Goal: Navigation & Orientation: Understand site structure

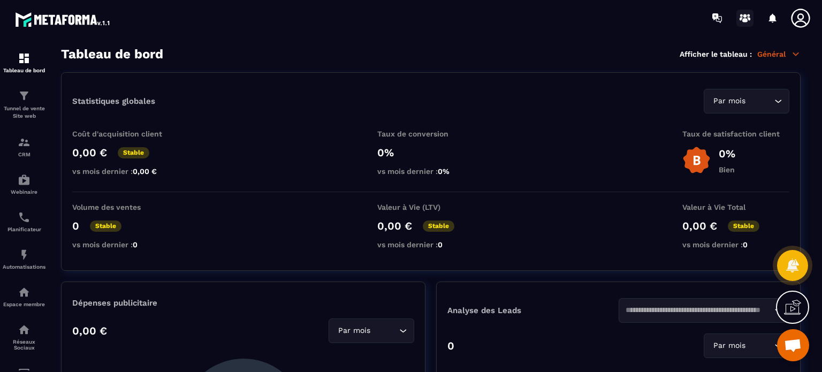
click at [748, 17] on icon at bounding box center [745, 18] width 17 height 17
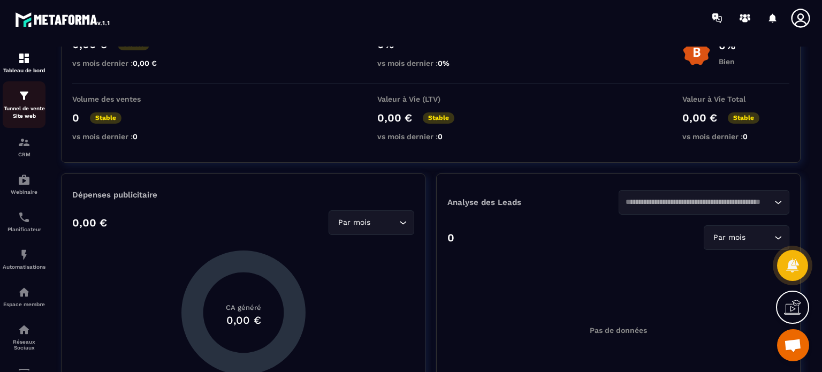
scroll to position [107, 0]
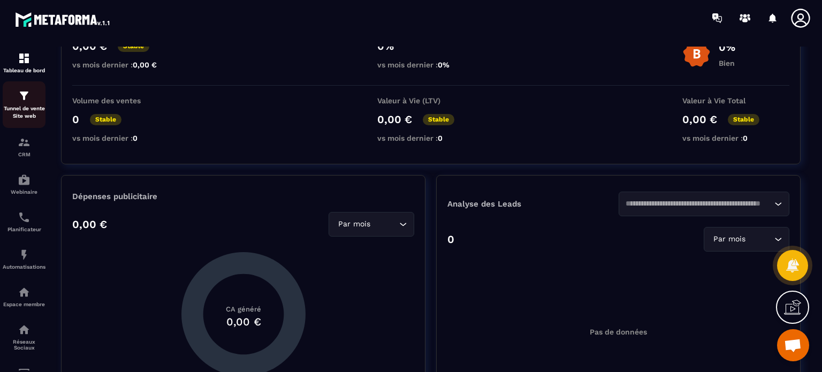
click at [24, 104] on div "Tunnel de vente Site web" at bounding box center [24, 104] width 43 height 31
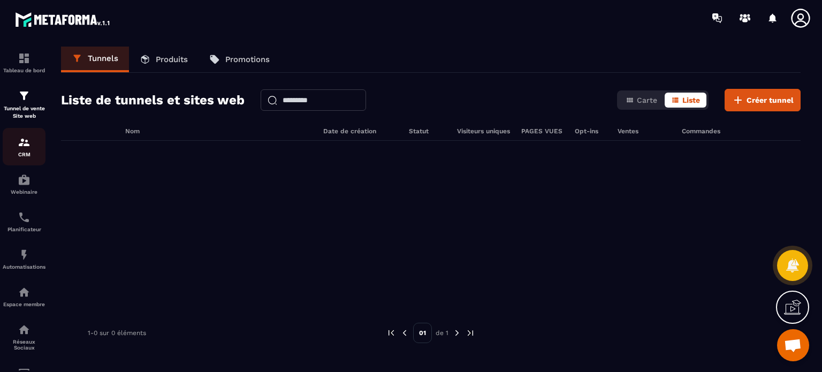
click at [22, 143] on img at bounding box center [24, 142] width 13 height 13
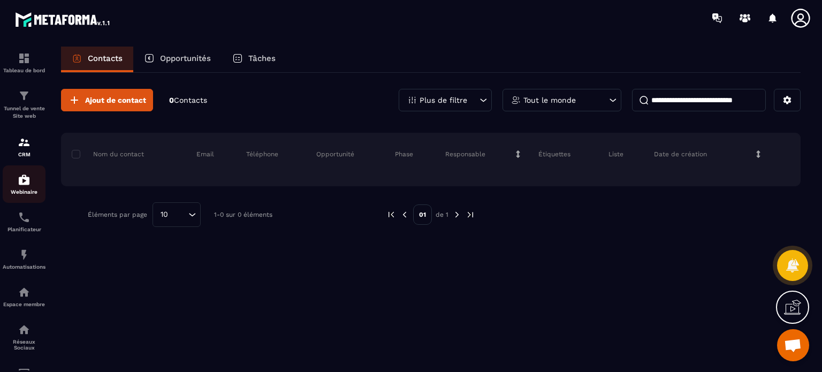
click at [24, 191] on p "Webinaire" at bounding box center [24, 192] width 43 height 6
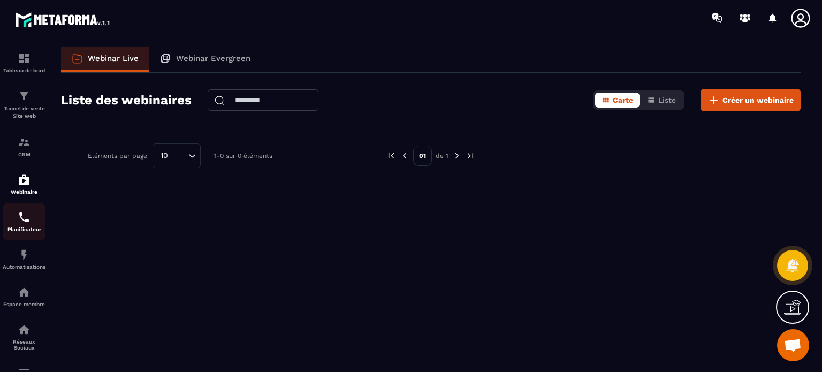
click at [24, 217] on img at bounding box center [24, 217] width 13 height 13
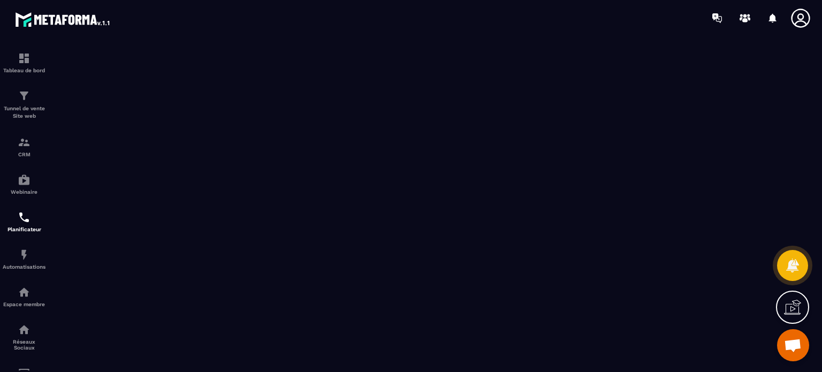
scroll to position [40, 0]
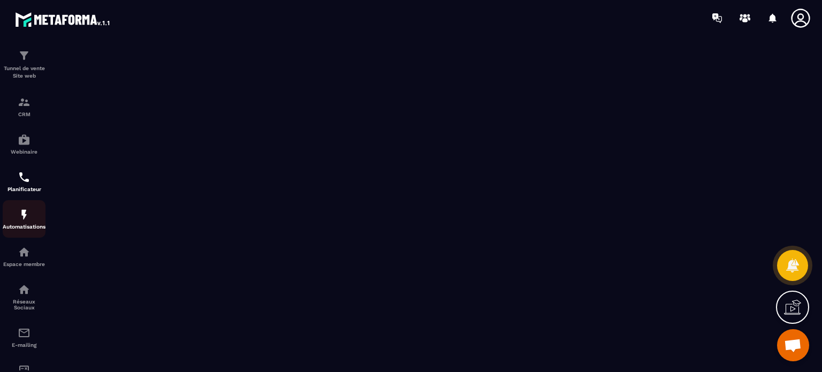
click at [24, 224] on div "Automatisations" at bounding box center [24, 218] width 43 height 21
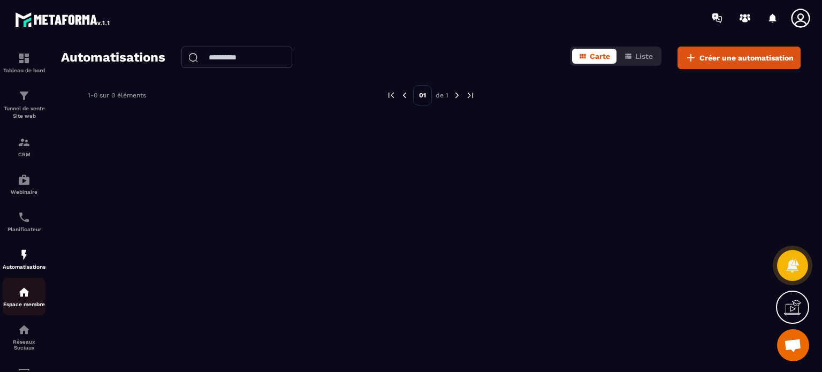
scroll to position [24, 0]
